Goal: Task Accomplishment & Management: Manage account settings

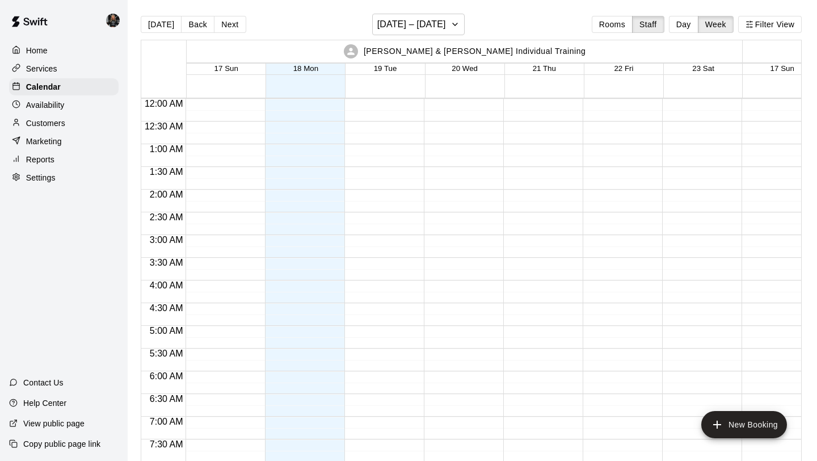
scroll to position [408, 0]
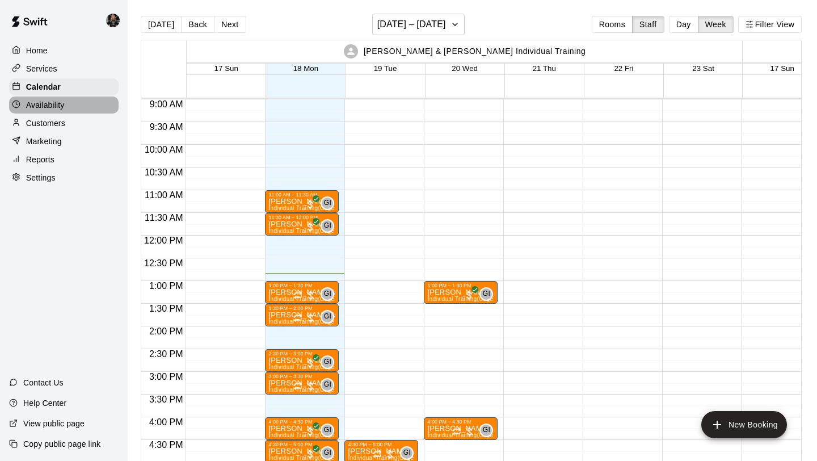
click at [41, 111] on div "Availability" at bounding box center [63, 104] width 109 height 17
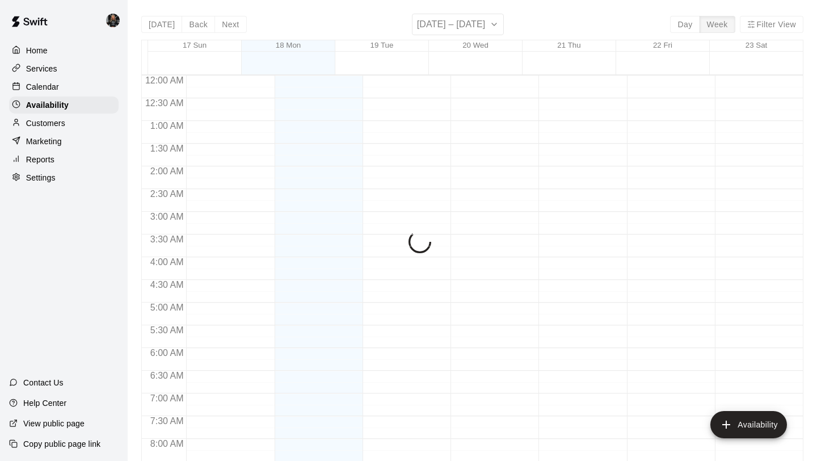
click at [41, 119] on p "Customers" at bounding box center [45, 122] width 39 height 11
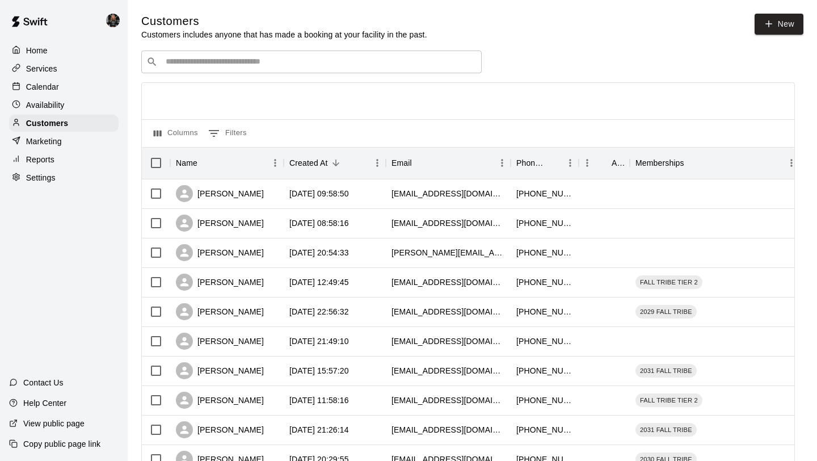
click at [296, 61] on input "Search customers by name or email" at bounding box center [319, 61] width 314 height 11
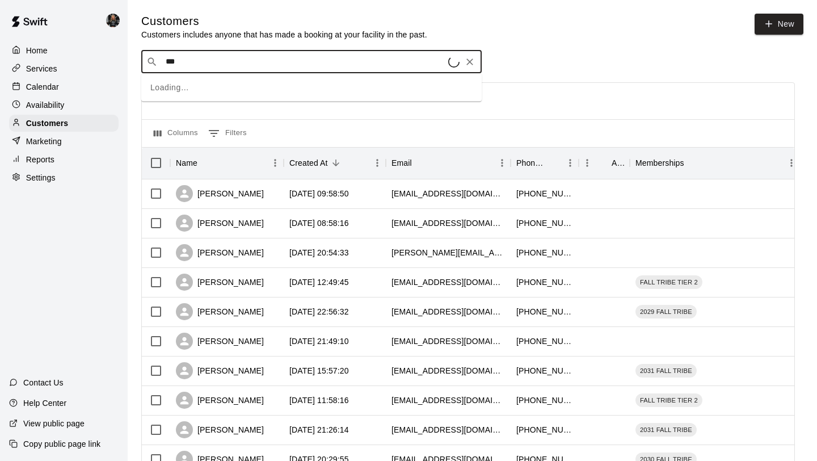
type input "****"
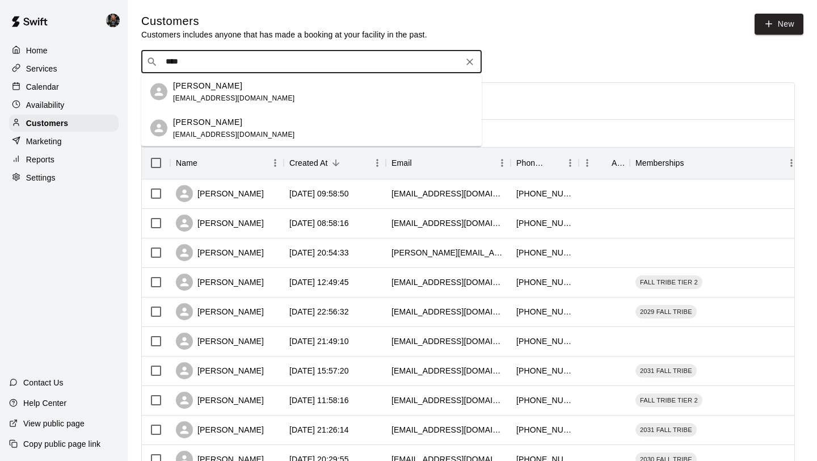
click at [298, 91] on div "[PERSON_NAME] [EMAIL_ADDRESS][DOMAIN_NAME]" at bounding box center [323, 91] width 300 height 24
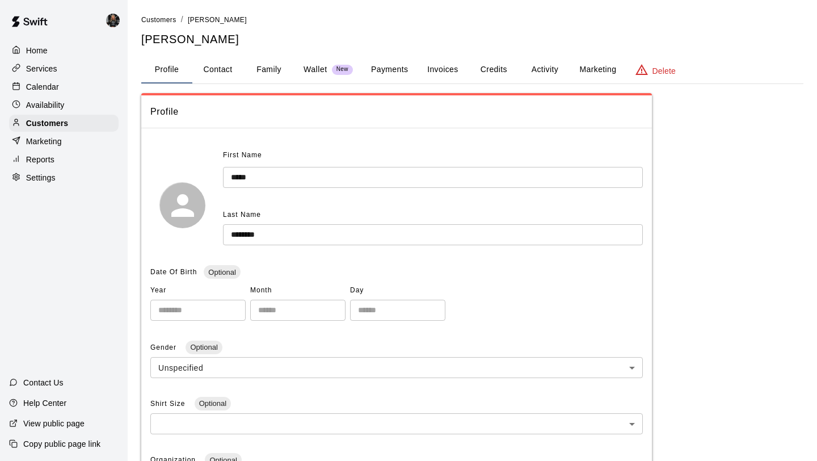
click at [271, 57] on button "Family" at bounding box center [268, 69] width 51 height 27
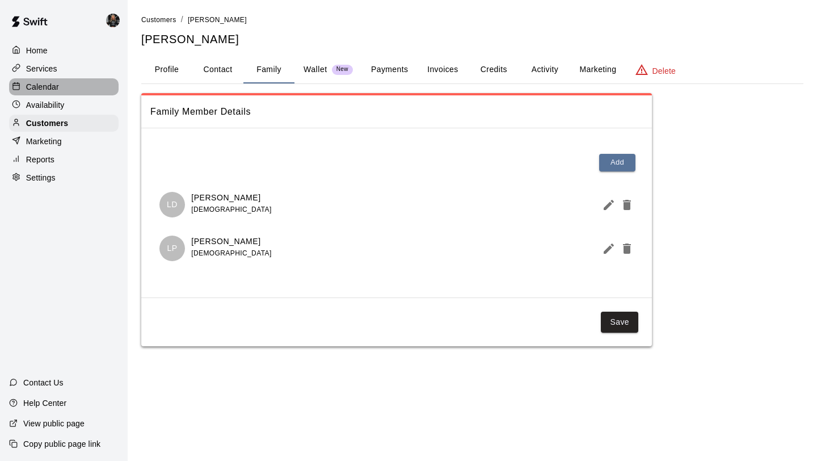
click at [39, 82] on p "Calendar" at bounding box center [42, 86] width 33 height 11
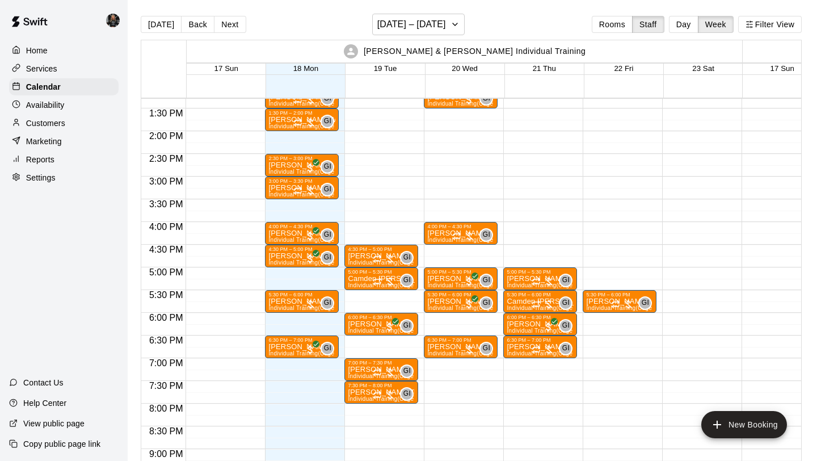
scroll to position [601, 0]
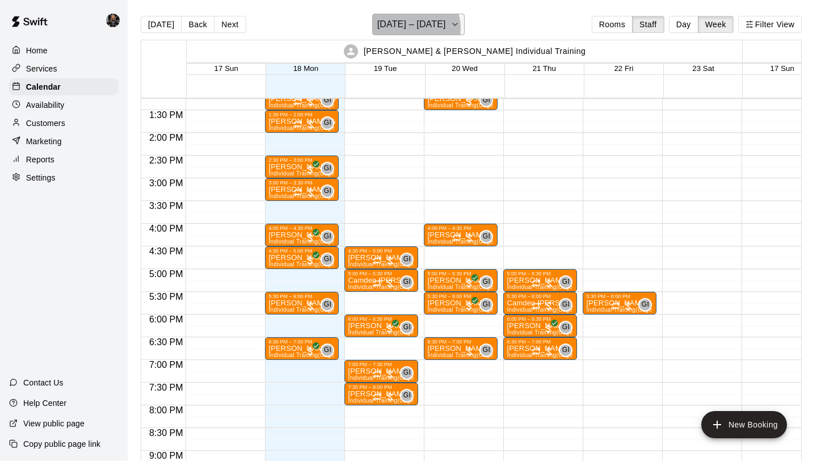
click at [415, 28] on h6 "[DATE] – [DATE]" at bounding box center [411, 24] width 69 height 16
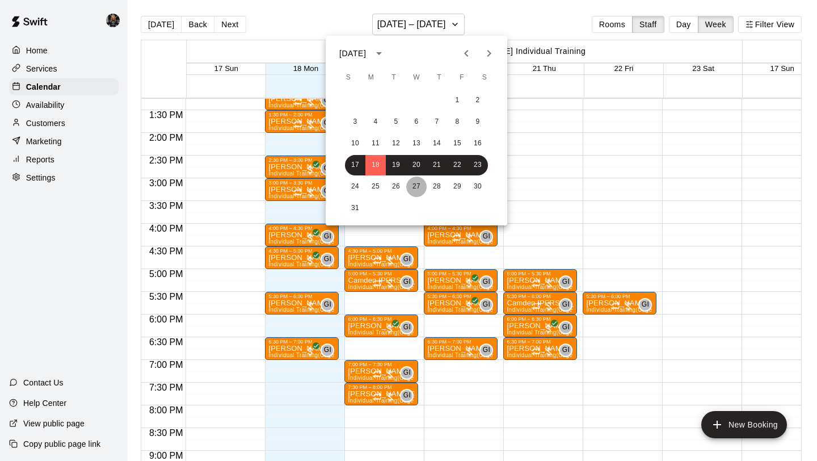
click at [418, 178] on button "27" at bounding box center [416, 186] width 20 height 20
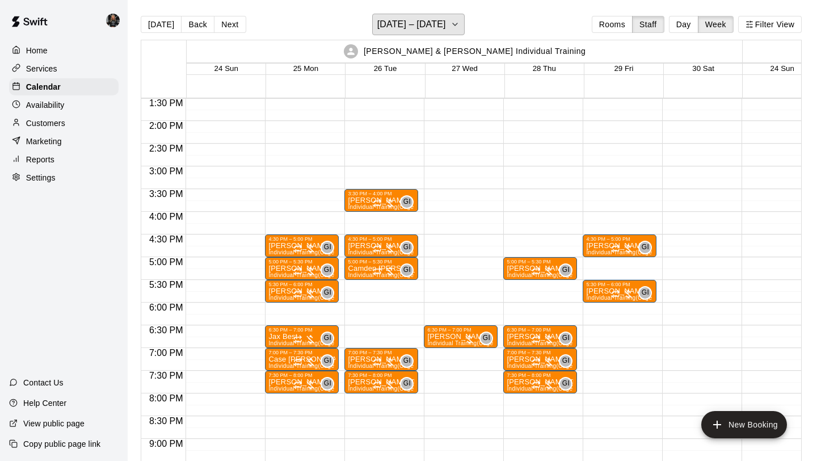
scroll to position [612, 0]
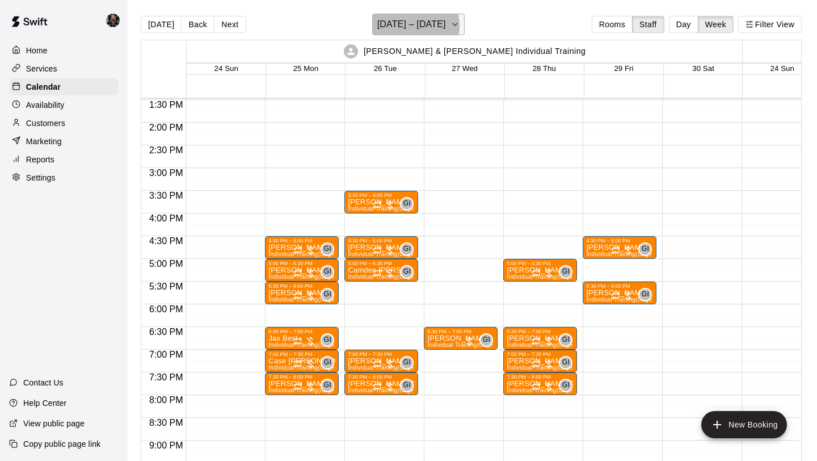
click at [410, 25] on h6 "[DATE] – [DATE]" at bounding box center [411, 24] width 69 height 16
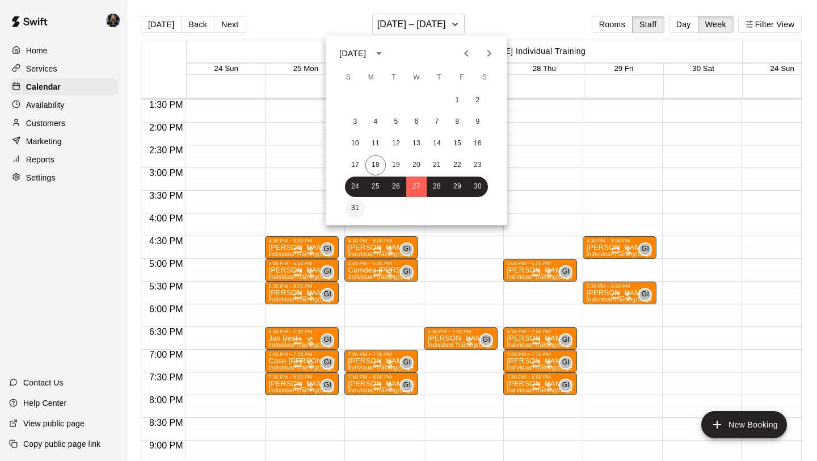
click at [352, 204] on button "31" at bounding box center [355, 208] width 20 height 20
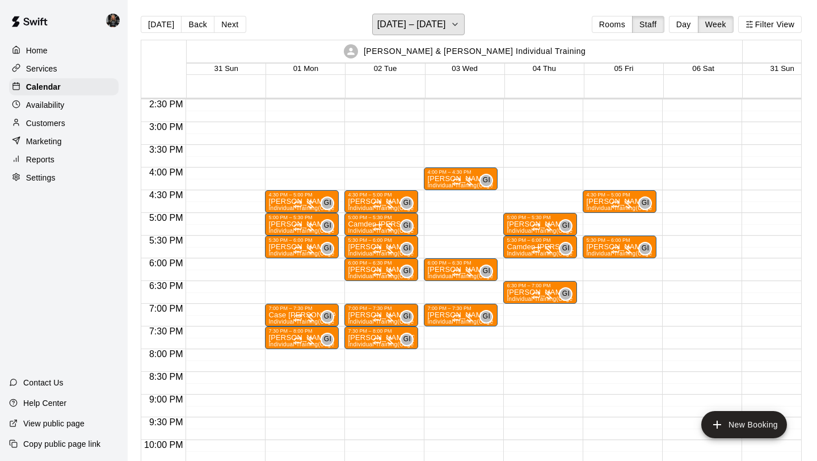
scroll to position [654, 0]
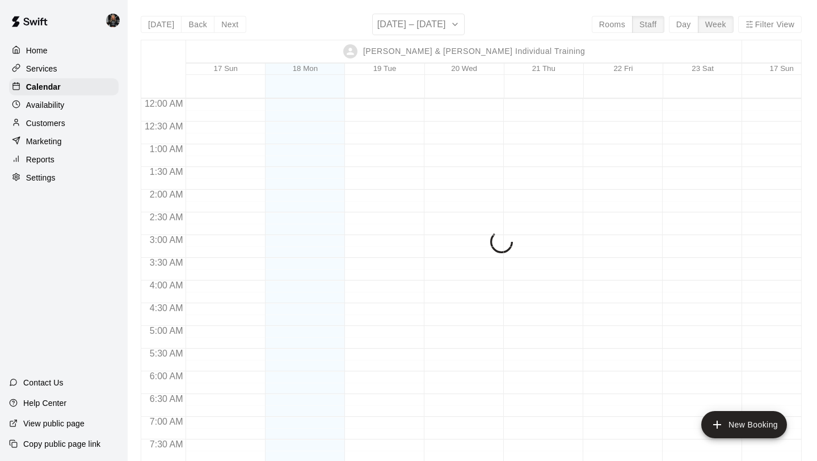
scroll to position [606, 0]
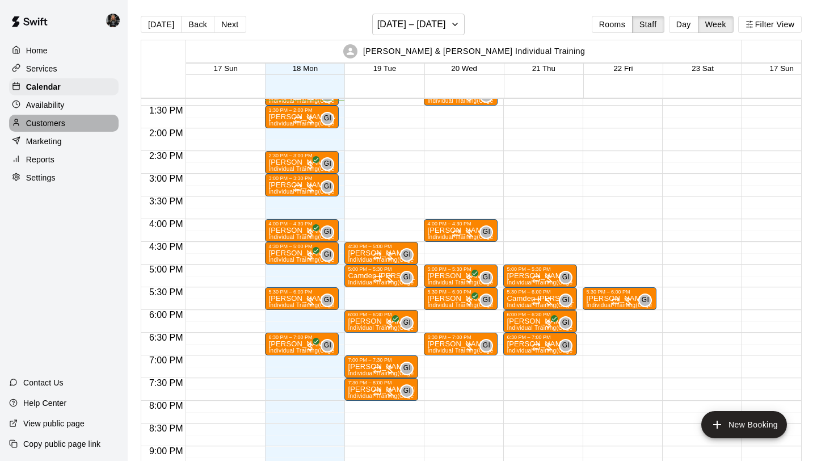
click at [63, 123] on p "Customers" at bounding box center [45, 122] width 39 height 11
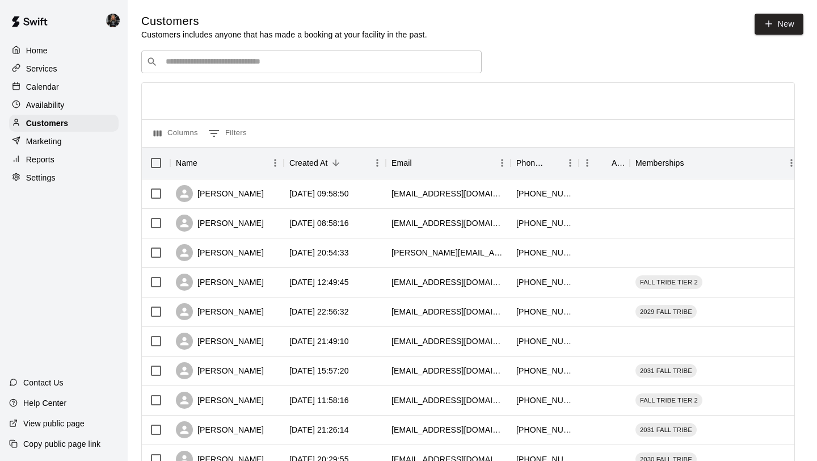
click at [234, 63] on input "Search customers by name or email" at bounding box center [319, 61] width 314 height 11
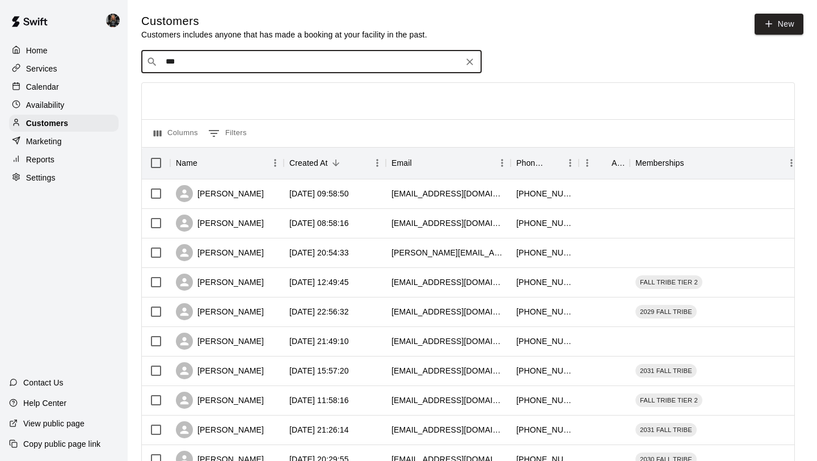
type input "****"
click at [220, 94] on span "toby54770@gmail.com" at bounding box center [234, 98] width 122 height 8
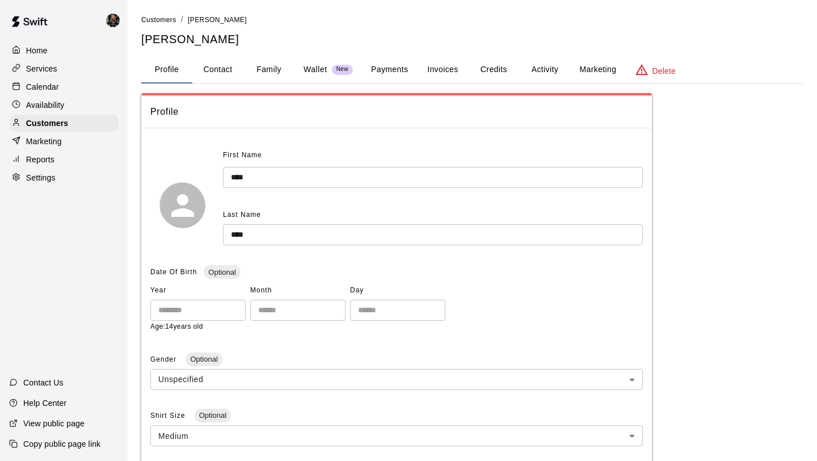
click at [374, 70] on button "Payments" at bounding box center [389, 69] width 55 height 27
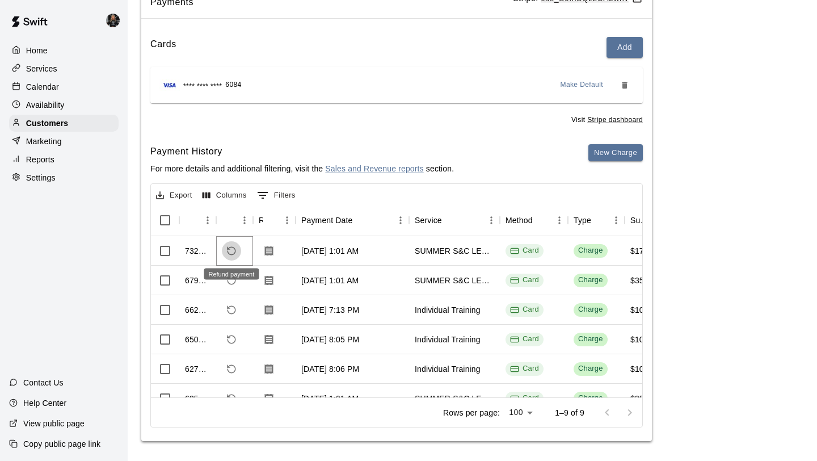
click at [239, 250] on button "Refund payment" at bounding box center [231, 250] width 19 height 19
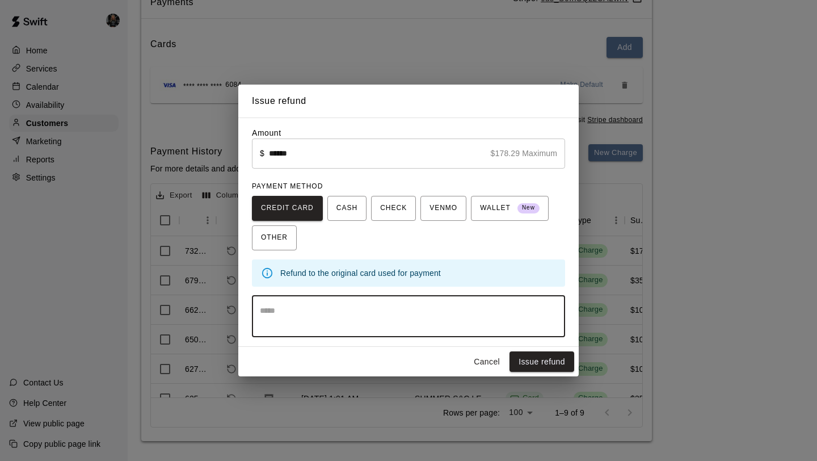
click at [418, 319] on textarea at bounding box center [408, 316] width 297 height 23
type textarea "**********"
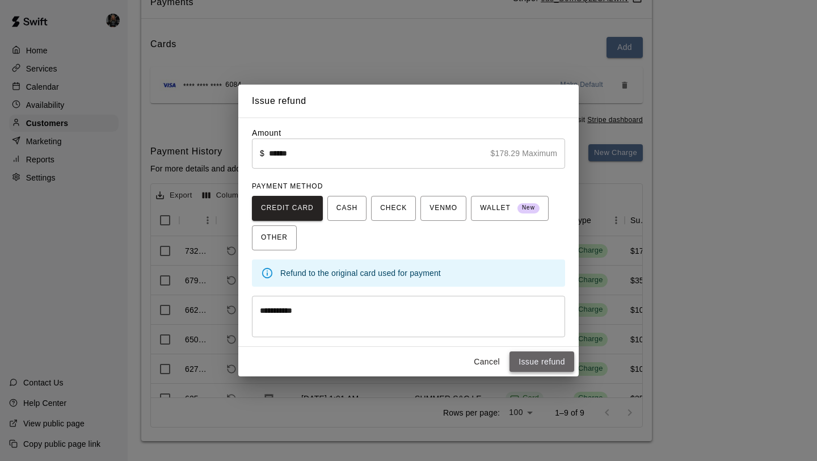
click at [539, 357] on button "Issue refund" at bounding box center [541, 361] width 65 height 21
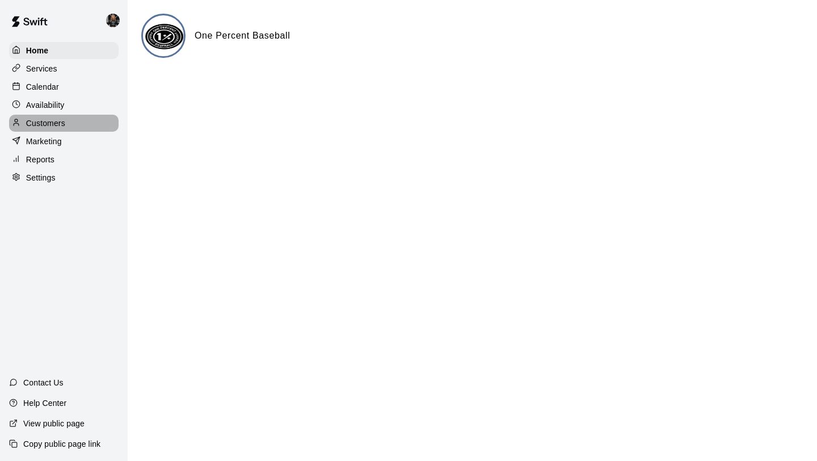
click at [64, 129] on div "Customers" at bounding box center [63, 123] width 109 height 17
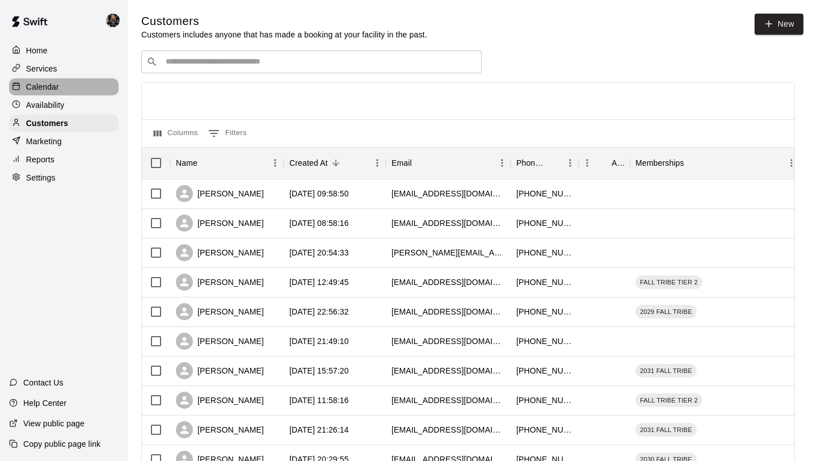
click at [71, 83] on div "Calendar" at bounding box center [63, 86] width 109 height 17
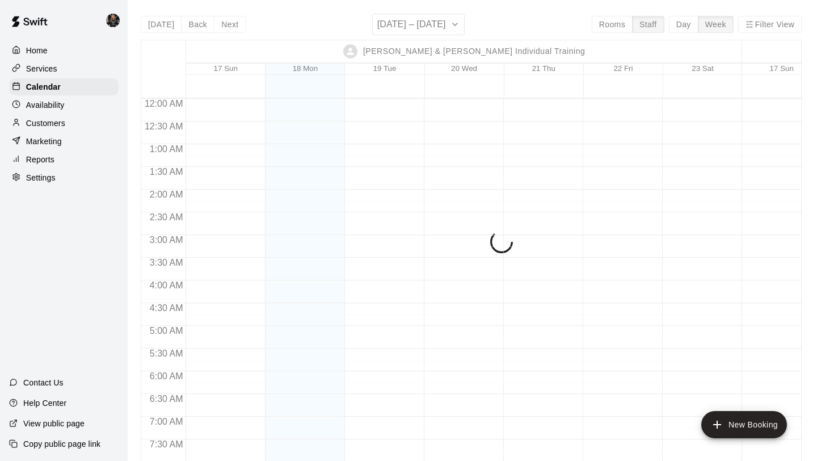
scroll to position [611, 0]
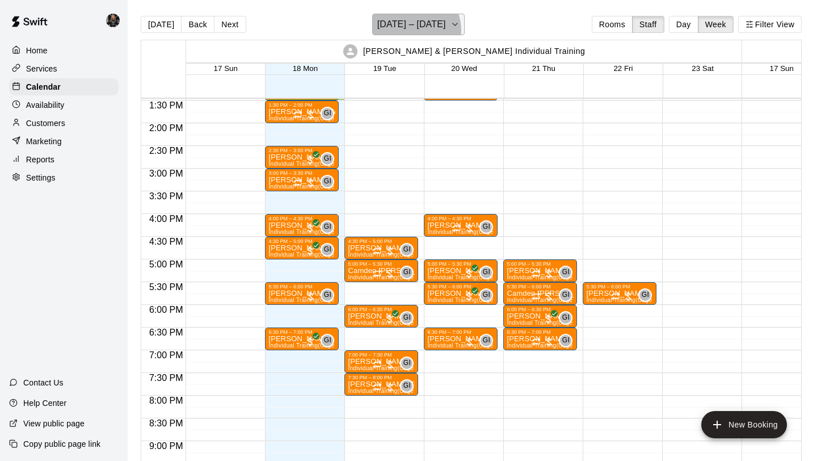
click at [414, 30] on h6 "[DATE] – [DATE]" at bounding box center [411, 24] width 69 height 16
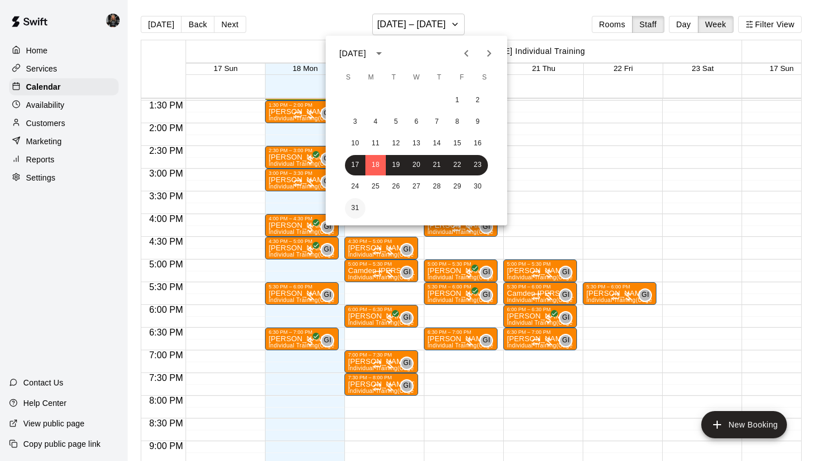
click at [351, 209] on button "31" at bounding box center [355, 208] width 20 height 20
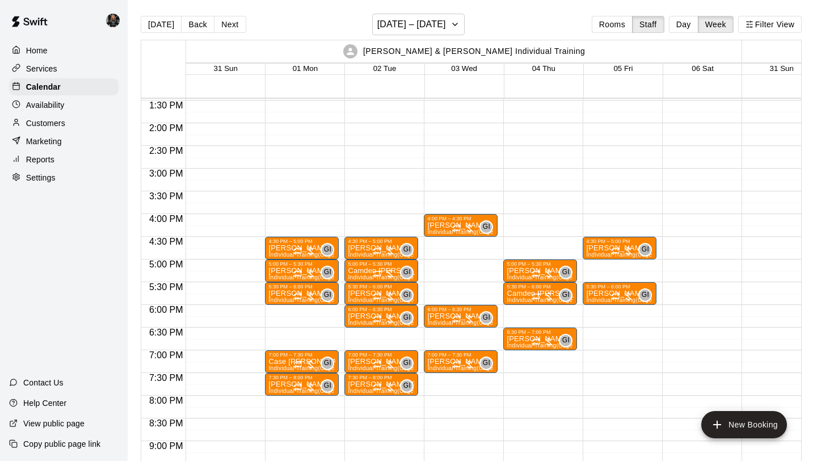
click at [524, 310] on div "5:00 PM – 5:30 PM Derek Vandeel Individual Training (Cage 1) GI 0 5:30 PM – 6:0…" at bounding box center [540, 32] width 74 height 1089
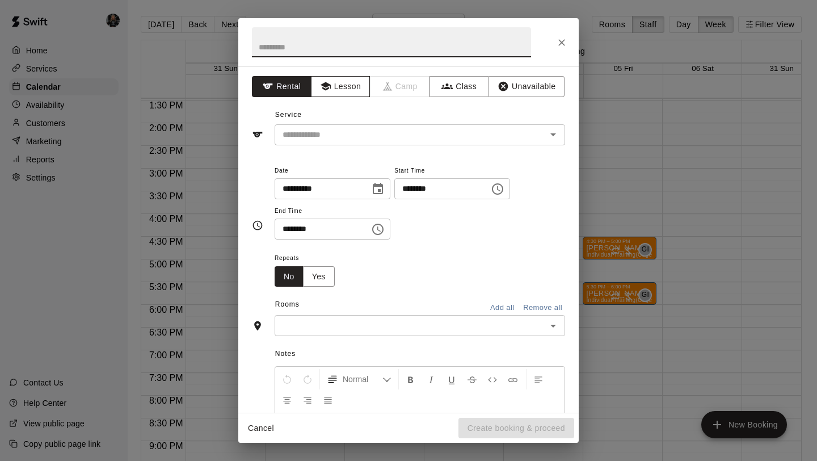
click at [330, 92] on button "Lesson" at bounding box center [341, 86] width 60 height 21
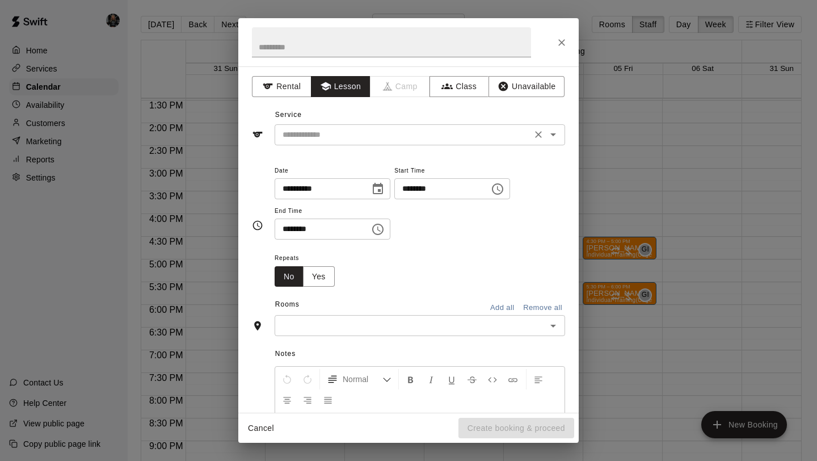
click at [344, 130] on input "text" at bounding box center [403, 135] width 250 height 14
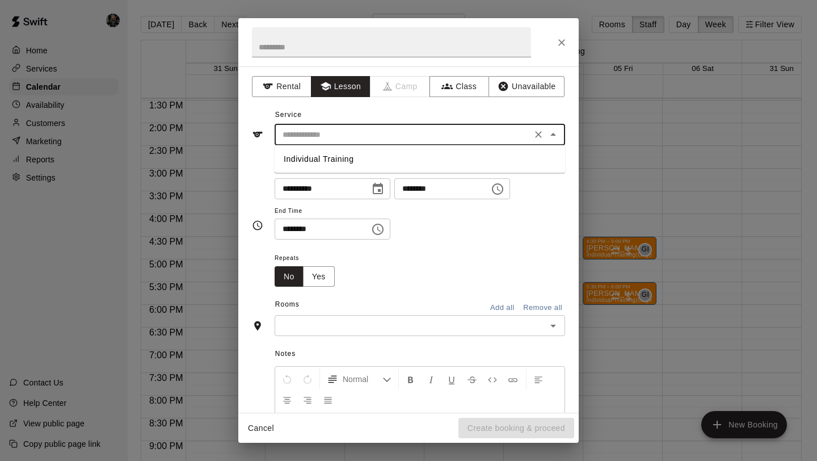
click at [345, 153] on li "Individual Training" at bounding box center [420, 159] width 290 height 19
type input "**********"
click at [321, 270] on button "Yes" at bounding box center [319, 276] width 32 height 21
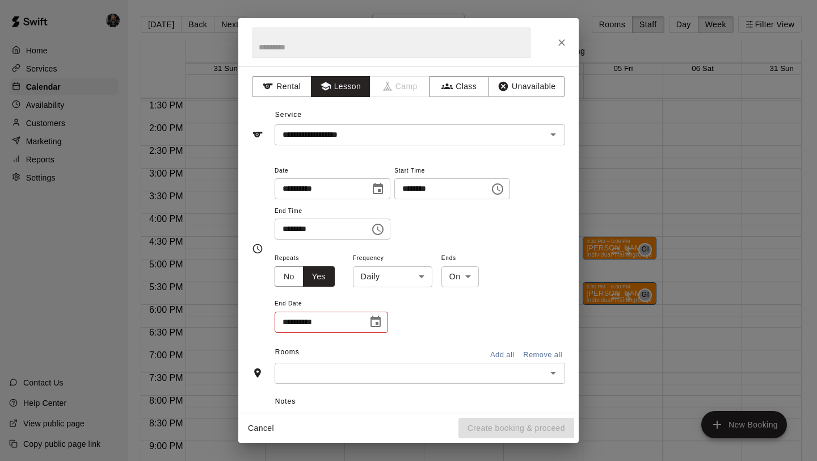
click at [381, 277] on body "Home Services Calendar Availability Customers Marketing Reports Settings Contac…" at bounding box center [408, 239] width 817 height 479
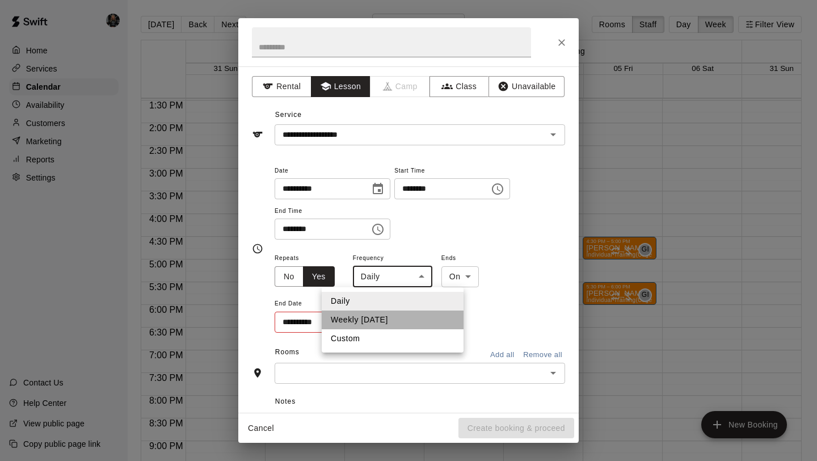
click at [375, 315] on li "Weekly on Thursday" at bounding box center [393, 319] width 142 height 19
type input "******"
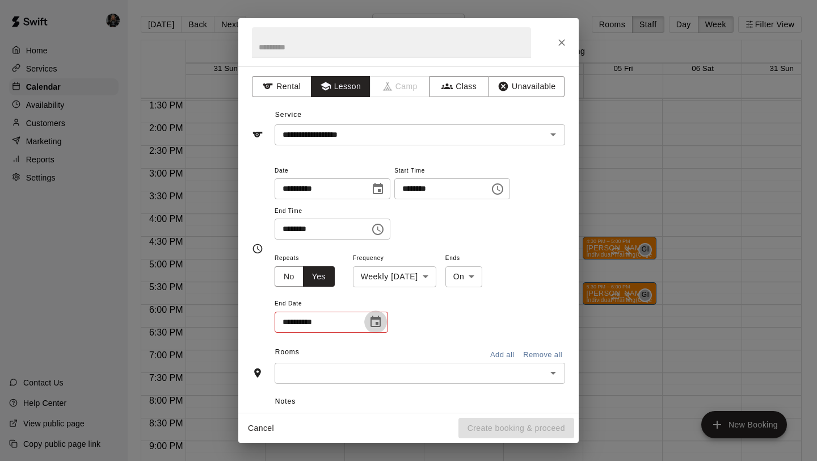
click at [382, 321] on icon "Choose date" at bounding box center [376, 322] width 14 height 14
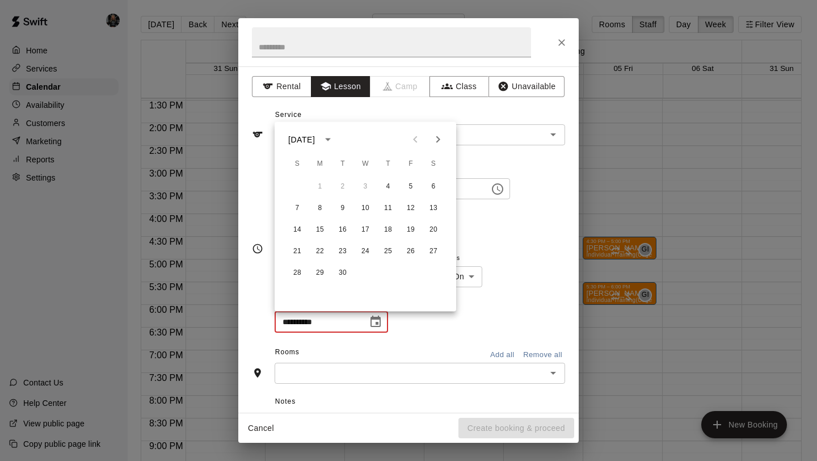
click at [435, 135] on icon "Next month" at bounding box center [438, 140] width 14 height 14
click at [344, 231] on button "16" at bounding box center [342, 230] width 20 height 20
type input "**********"
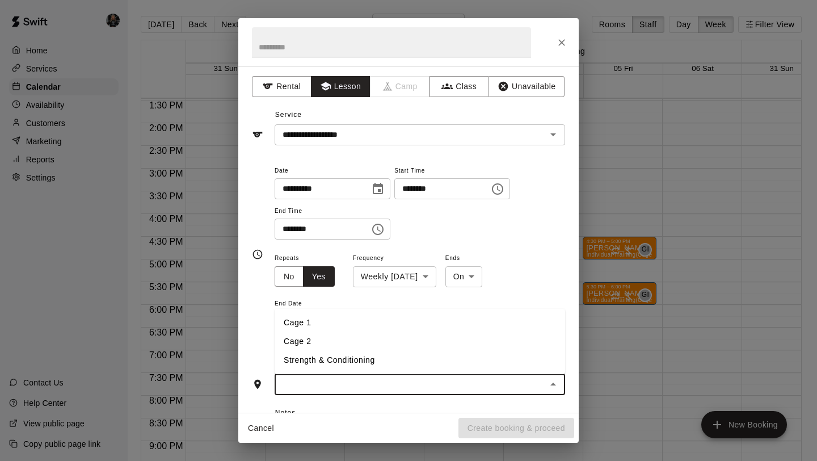
click at [439, 377] on input "text" at bounding box center [410, 384] width 265 height 14
click at [364, 318] on li "Cage 1" at bounding box center [420, 322] width 290 height 19
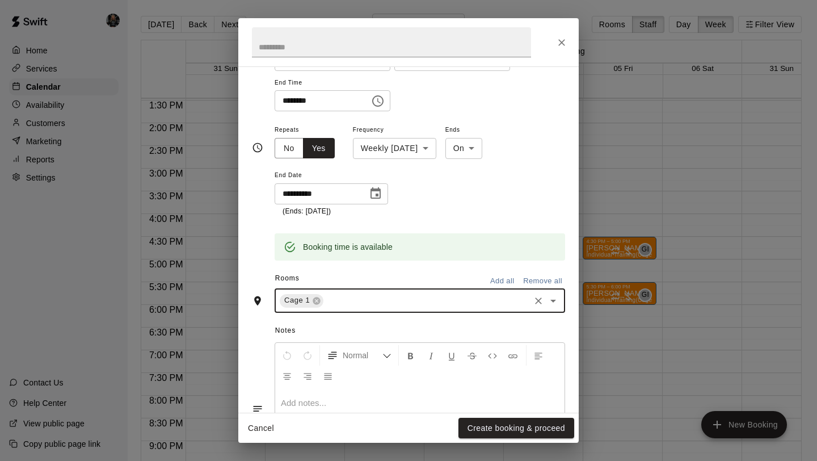
scroll to position [0, 0]
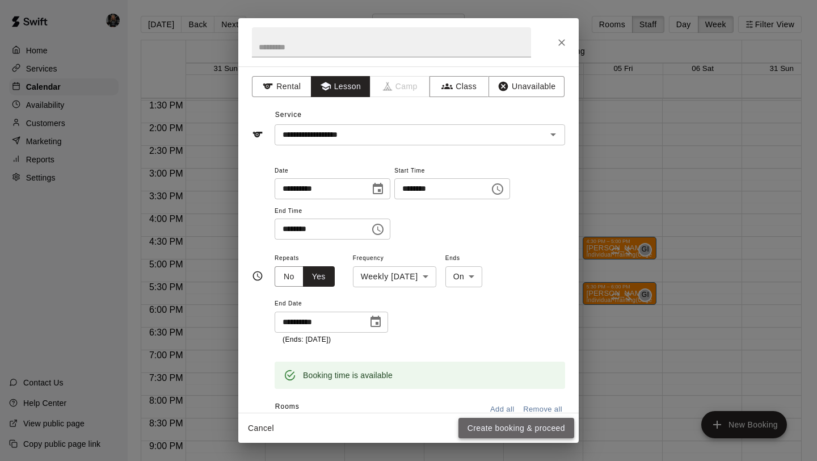
click at [518, 434] on button "Create booking & proceed" at bounding box center [516, 428] width 116 height 21
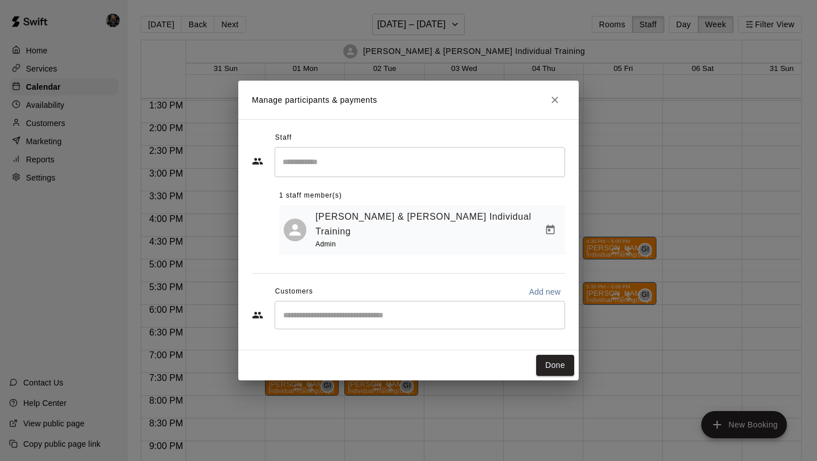
click at [507, 301] on div "​" at bounding box center [420, 315] width 290 height 28
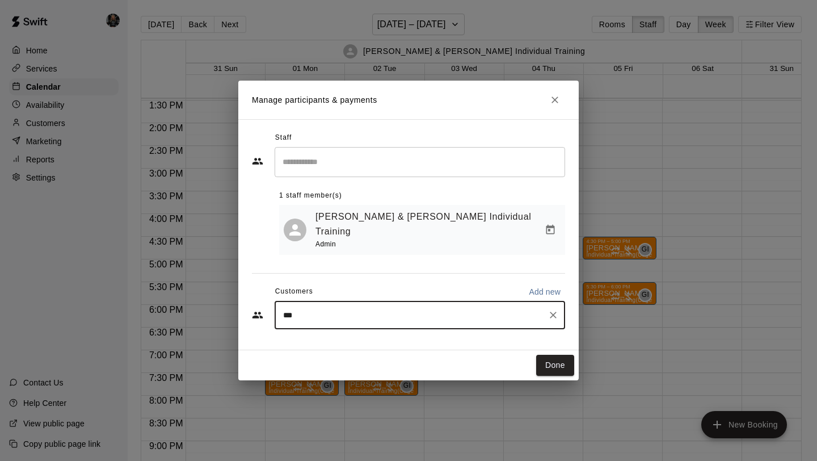
type input "****"
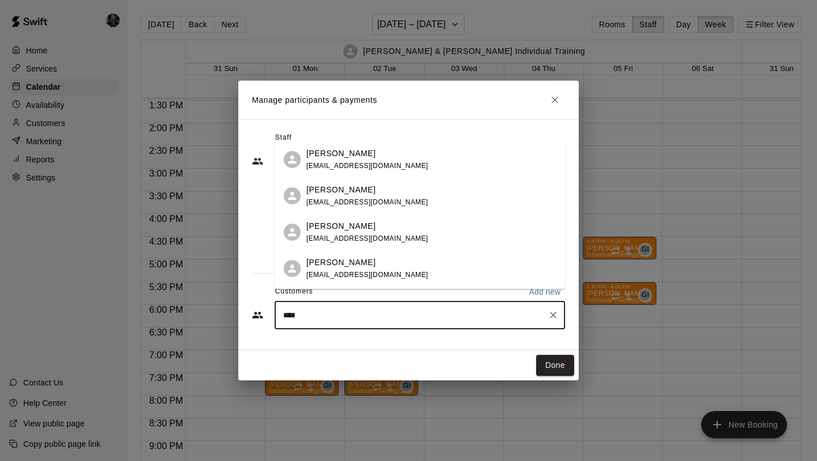
click at [374, 226] on div "[PERSON_NAME]" at bounding box center [367, 226] width 122 height 12
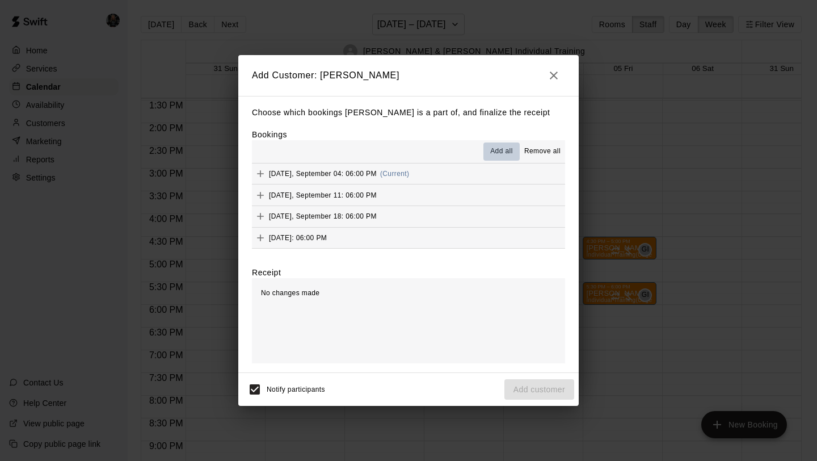
click at [497, 154] on span "Add all" at bounding box center [501, 151] width 23 height 11
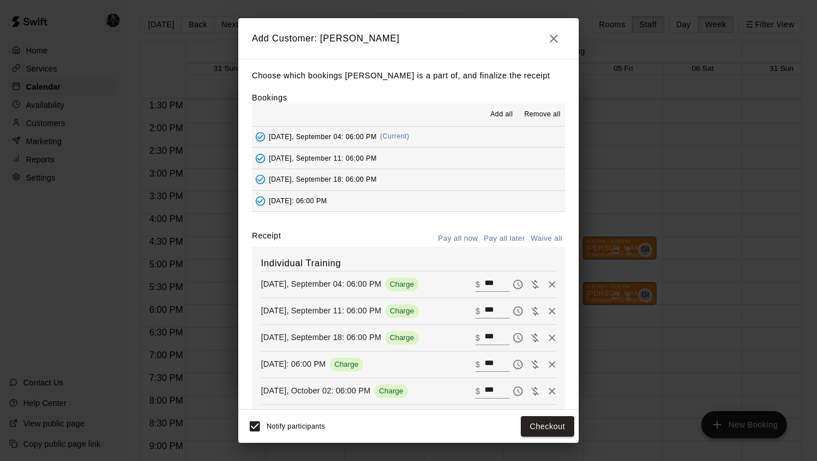
click at [499, 242] on button "Pay all later" at bounding box center [504, 239] width 47 height 18
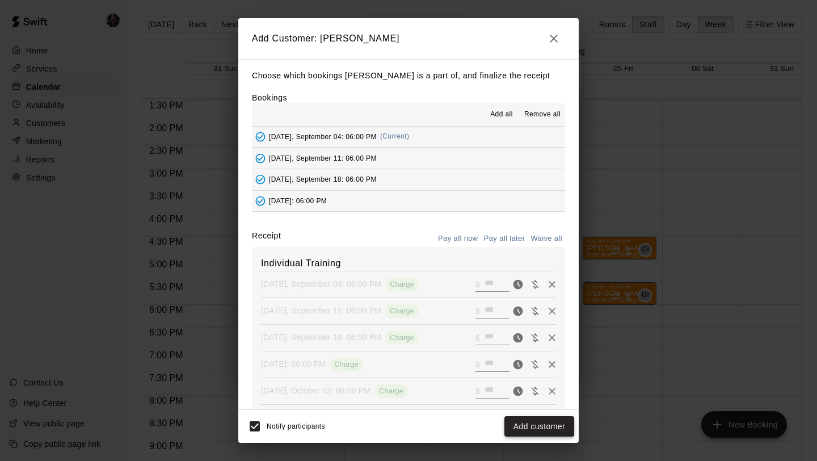
click at [532, 423] on button "Add customer" at bounding box center [539, 426] width 70 height 21
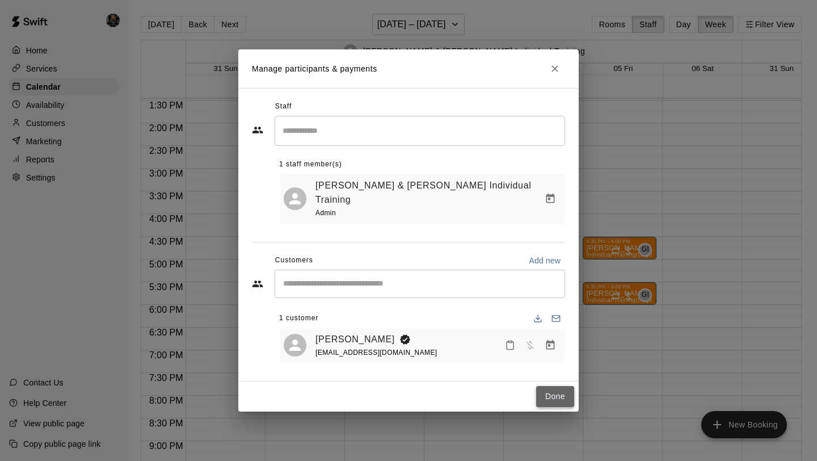
click at [551, 386] on button "Done" at bounding box center [555, 396] width 38 height 21
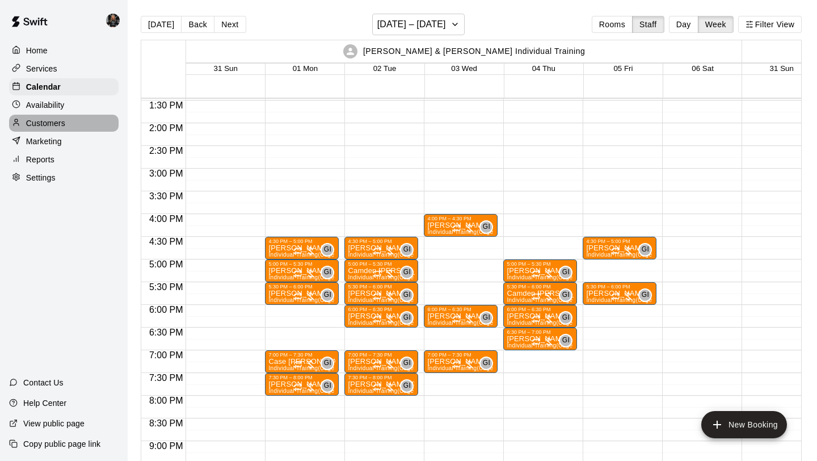
click at [61, 121] on p "Customers" at bounding box center [45, 122] width 39 height 11
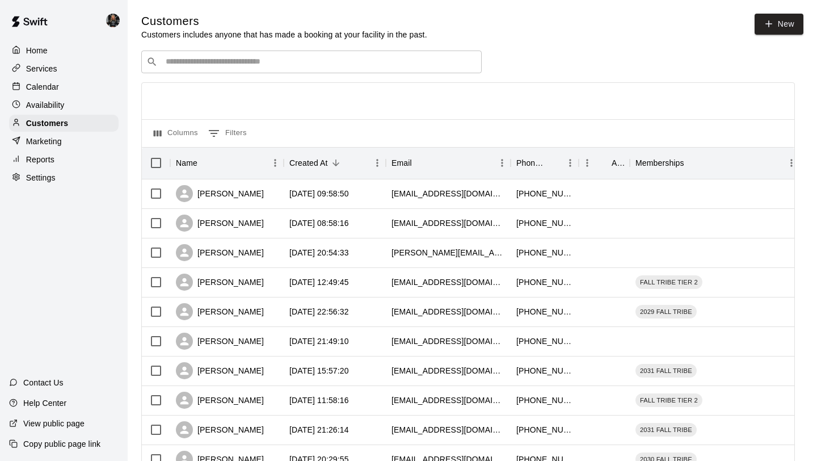
click at [237, 56] on input "Search customers by name or email" at bounding box center [319, 61] width 314 height 11
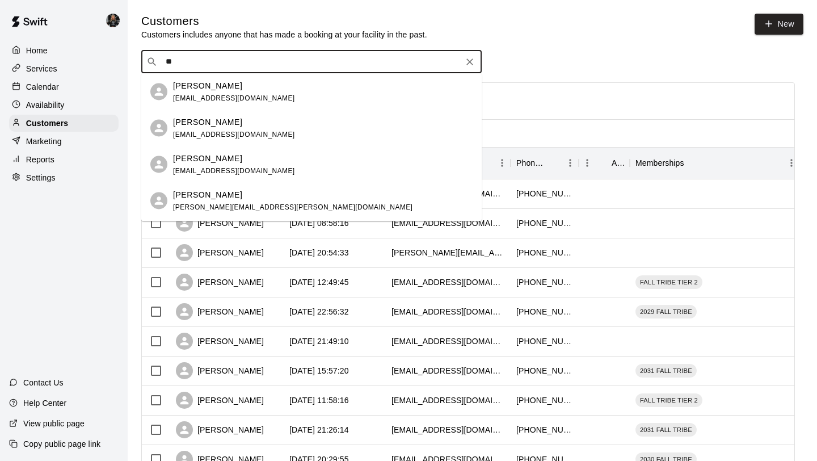
type input "*"
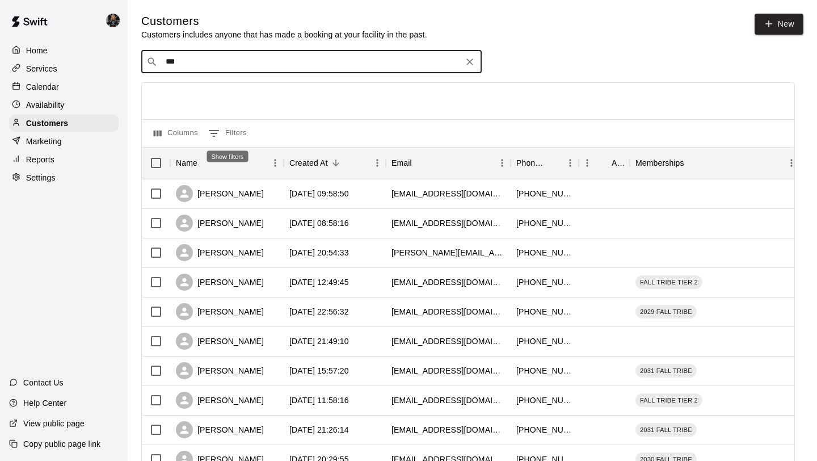
type input "****"
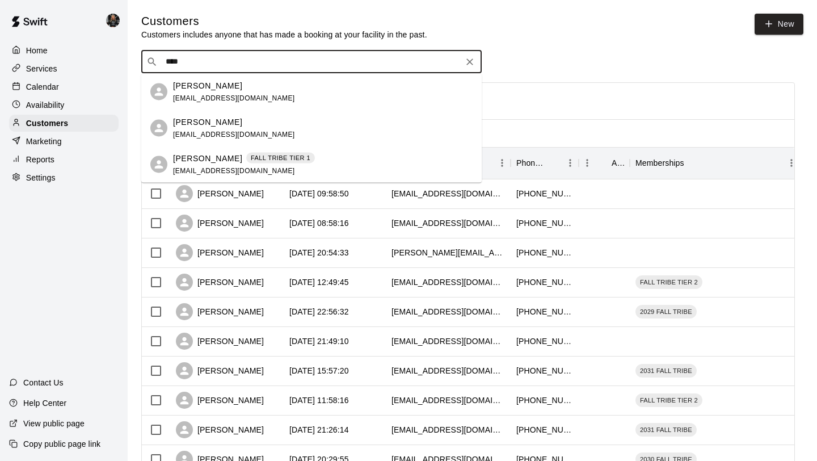
click at [250, 102] on span "braydonomalley@gmail.com" at bounding box center [234, 98] width 122 height 8
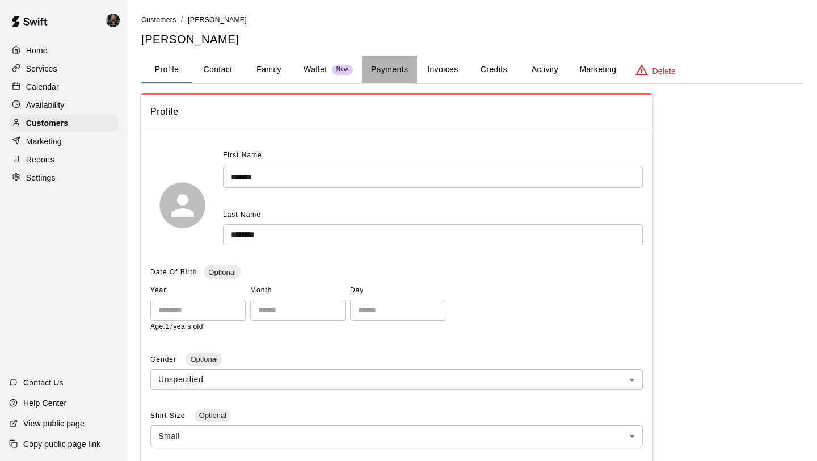
click at [401, 57] on button "Payments" at bounding box center [389, 69] width 55 height 27
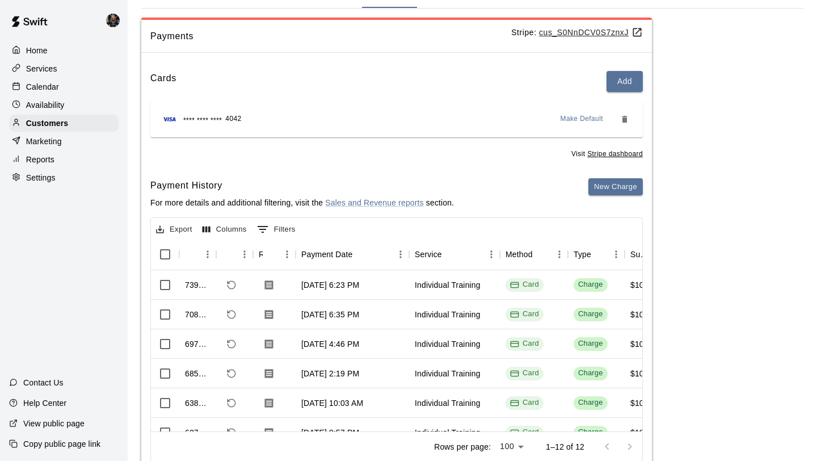
scroll to position [78, 0]
